Goal: Task Accomplishment & Management: Manage account settings

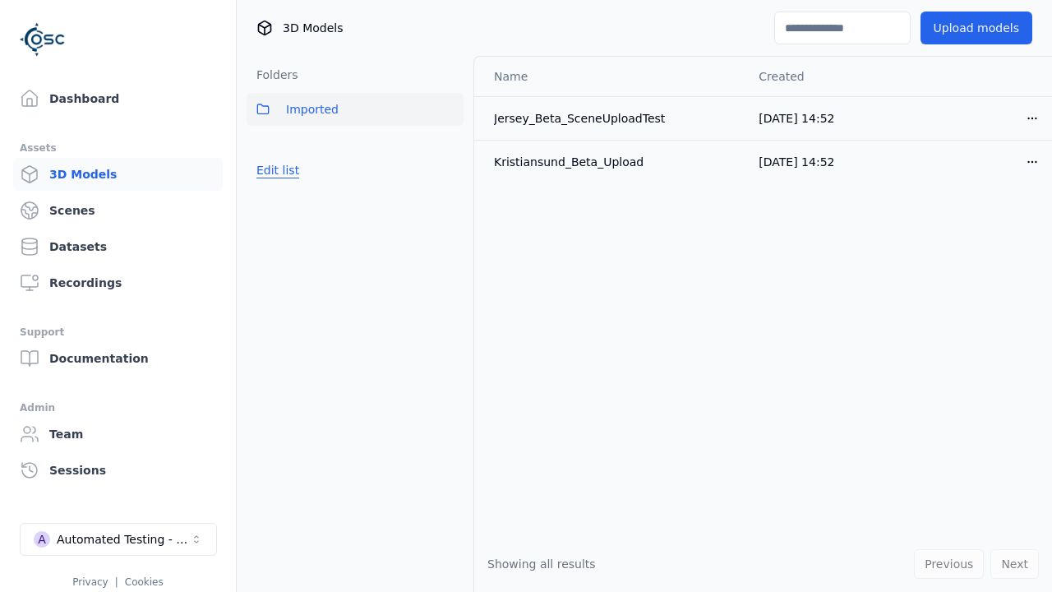
click at [275, 170] on button "Edit list" at bounding box center [278, 170] width 62 height 30
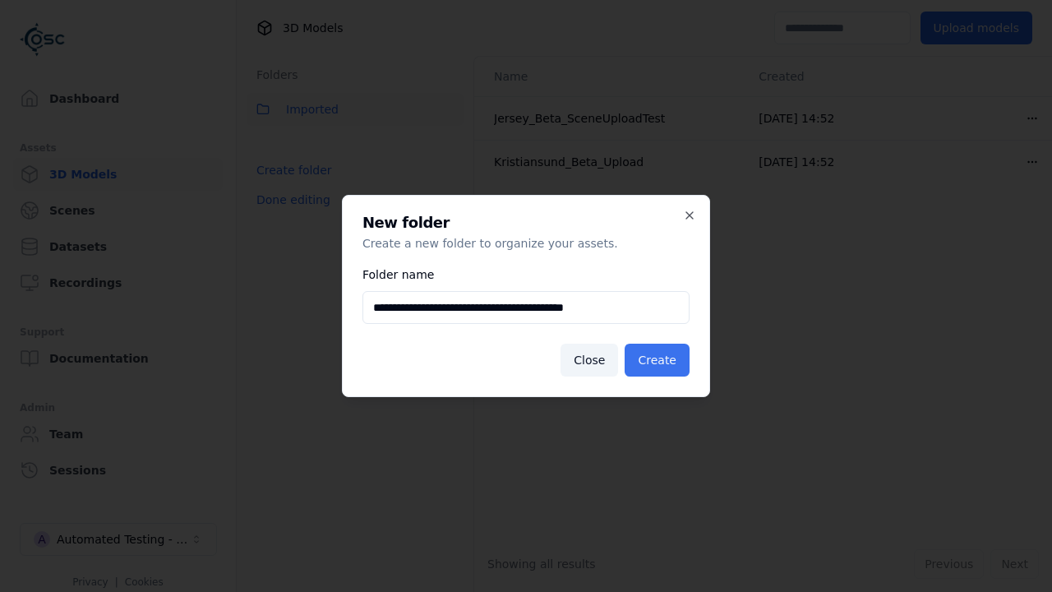
type input "**********"
click at [660, 360] on button "Create" at bounding box center [657, 360] width 65 height 33
click at [289, 215] on button "Done editing" at bounding box center [294, 200] width 94 height 30
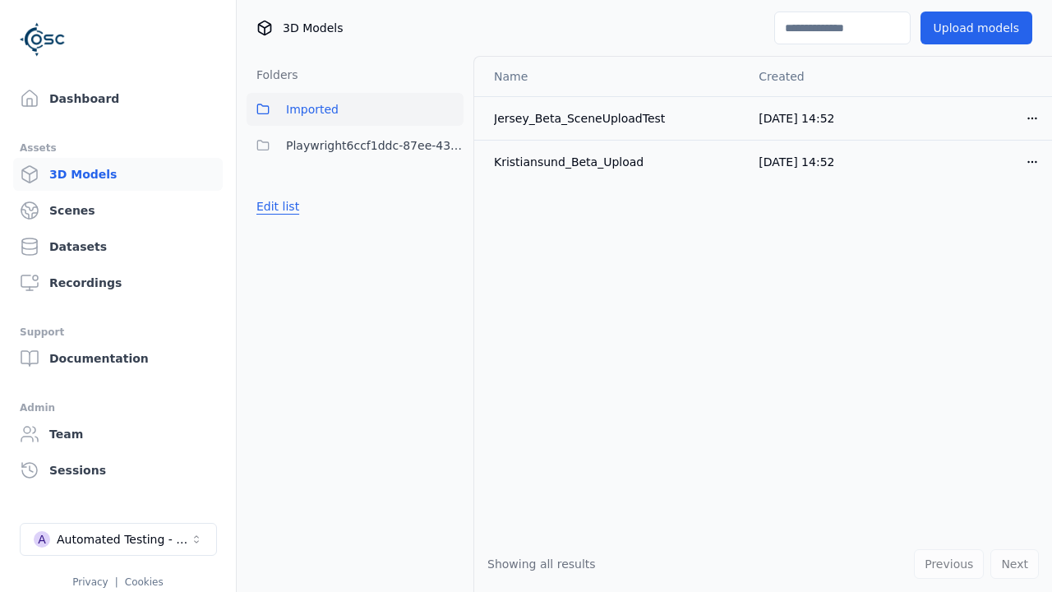
click at [275, 206] on button "Edit list" at bounding box center [278, 207] width 62 height 30
click at [451, 146] on html "Support Dashboard Assets 3D Models Scenes Datasets Recordings Support Documenta…" at bounding box center [526, 296] width 1052 height 592
click at [451, 206] on div "Rename" at bounding box center [457, 205] width 110 height 26
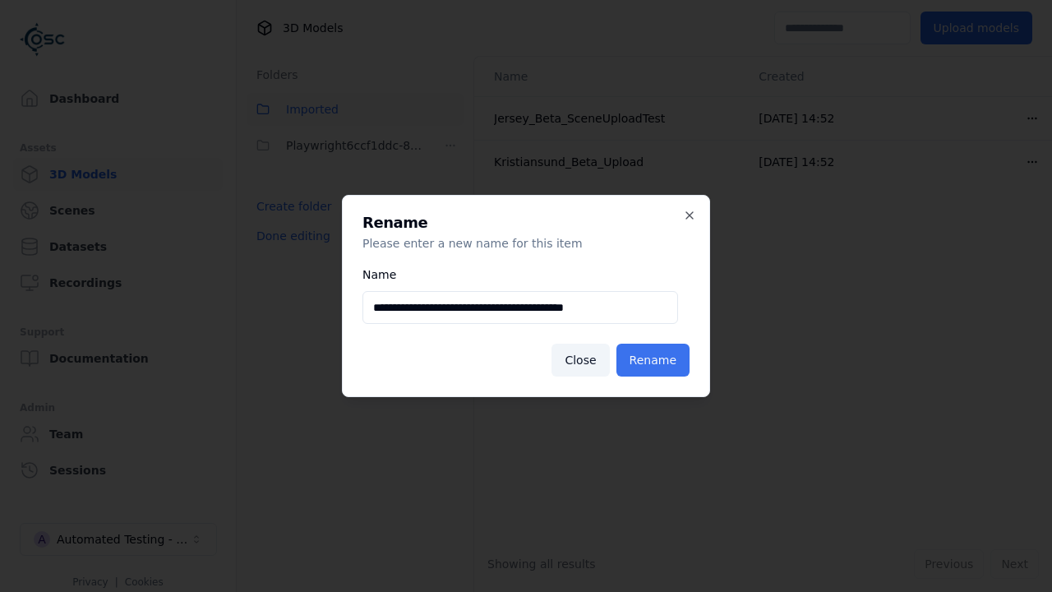
click at [520, 308] on input "**********" at bounding box center [521, 307] width 316 height 33
type input "**********"
click at [656, 360] on button "Rename" at bounding box center [653, 360] width 73 height 33
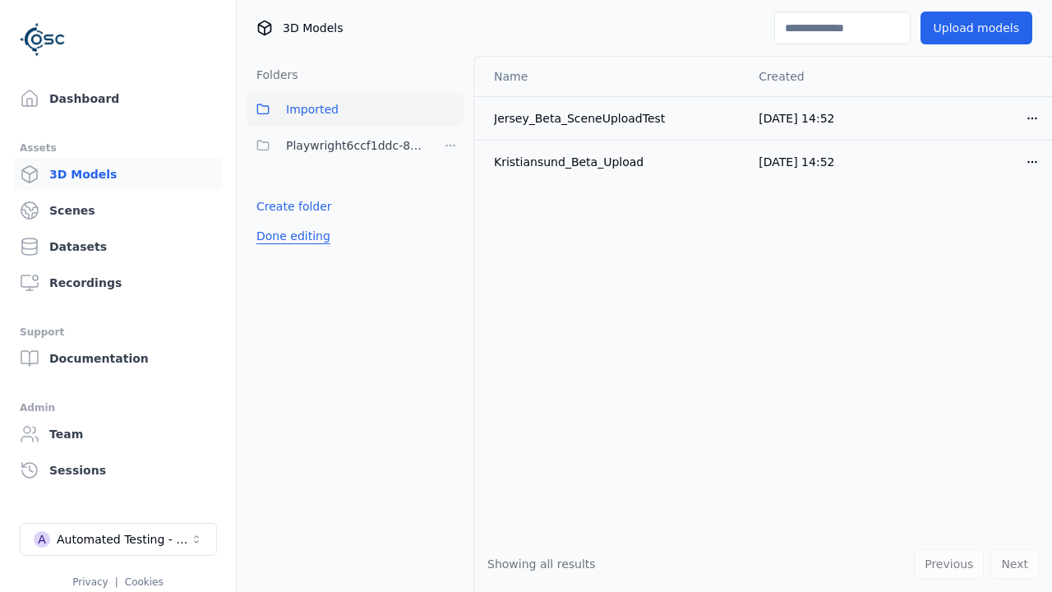
click at [289, 236] on button "Done editing" at bounding box center [294, 236] width 94 height 30
click at [275, 221] on button "Done editing" at bounding box center [294, 236] width 94 height 30
click at [451, 146] on html "Support Dashboard Assets 3D Models Scenes Datasets Recordings Support Documenta…" at bounding box center [526, 296] width 1052 height 592
click at [451, 232] on div "Delete" at bounding box center [457, 232] width 110 height 26
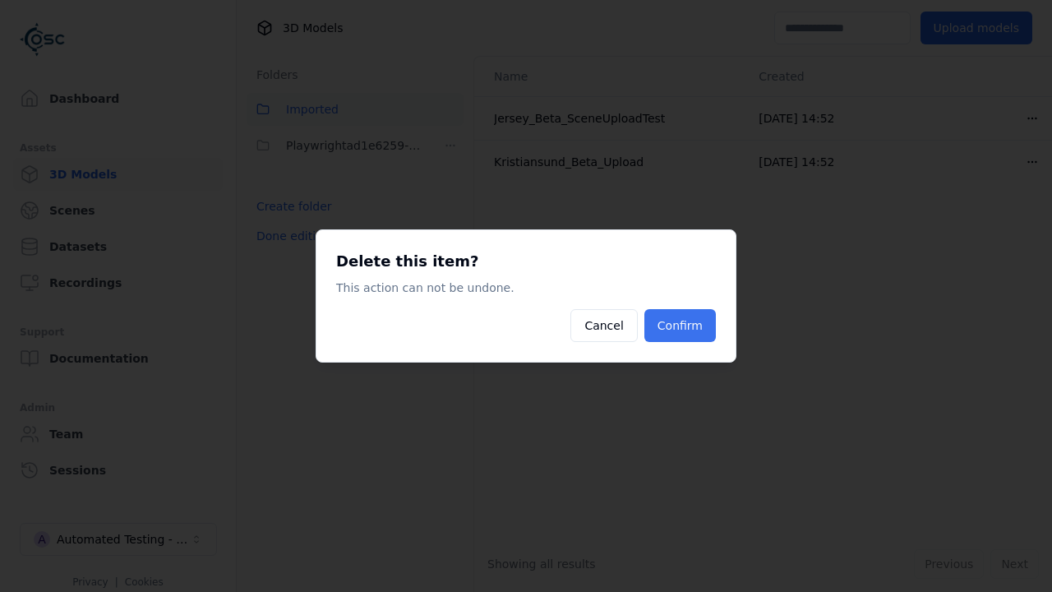
click at [682, 326] on button "Confirm" at bounding box center [681, 325] width 72 height 33
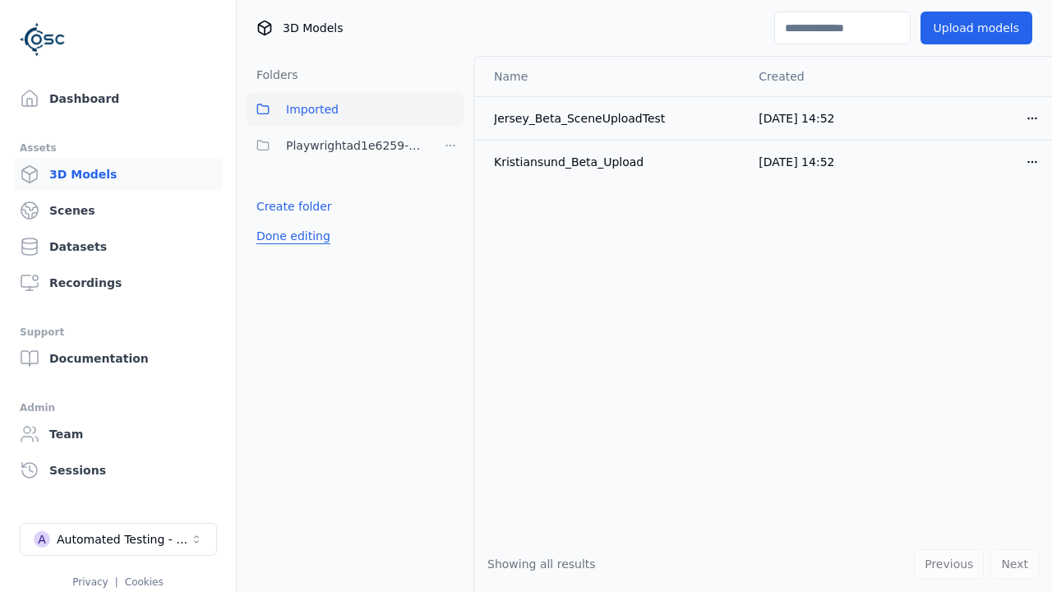
click at [289, 236] on button "Done editing" at bounding box center [294, 236] width 94 height 30
